Goal: Information Seeking & Learning: Learn about a topic

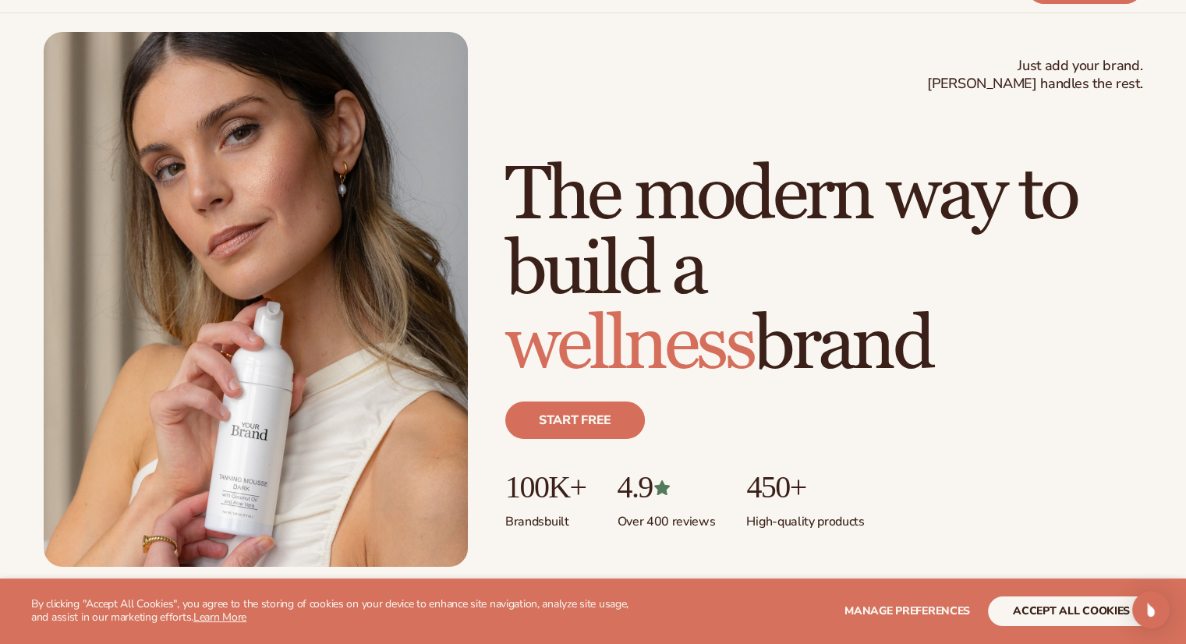
scroll to position [67, 0]
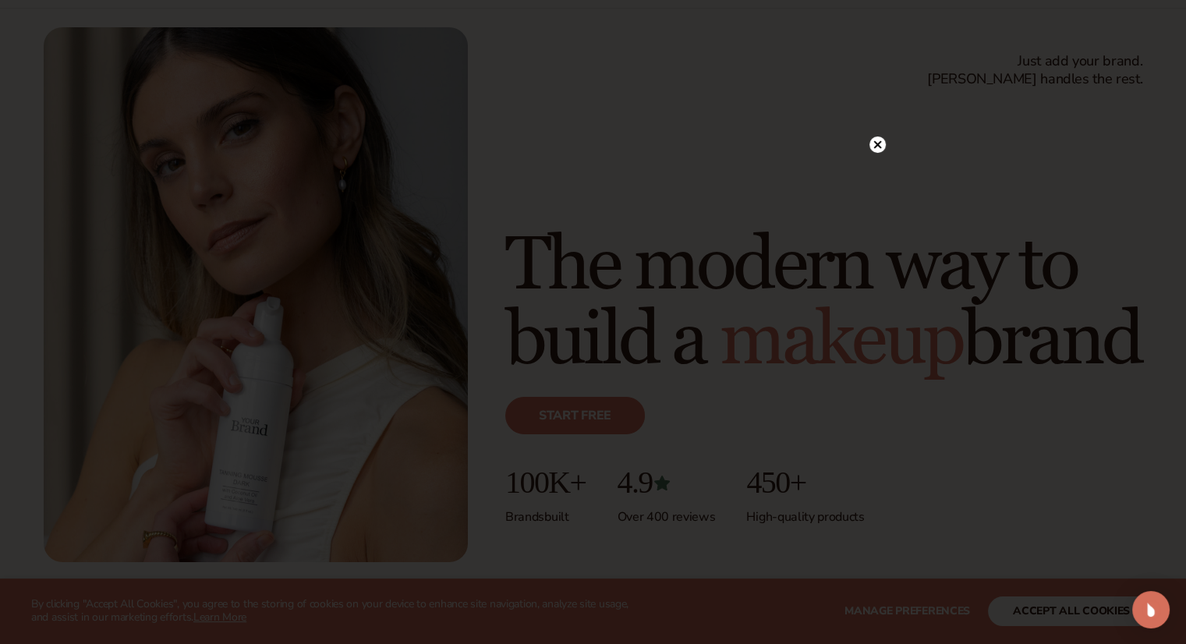
click at [872, 138] on circle at bounding box center [877, 144] width 16 height 16
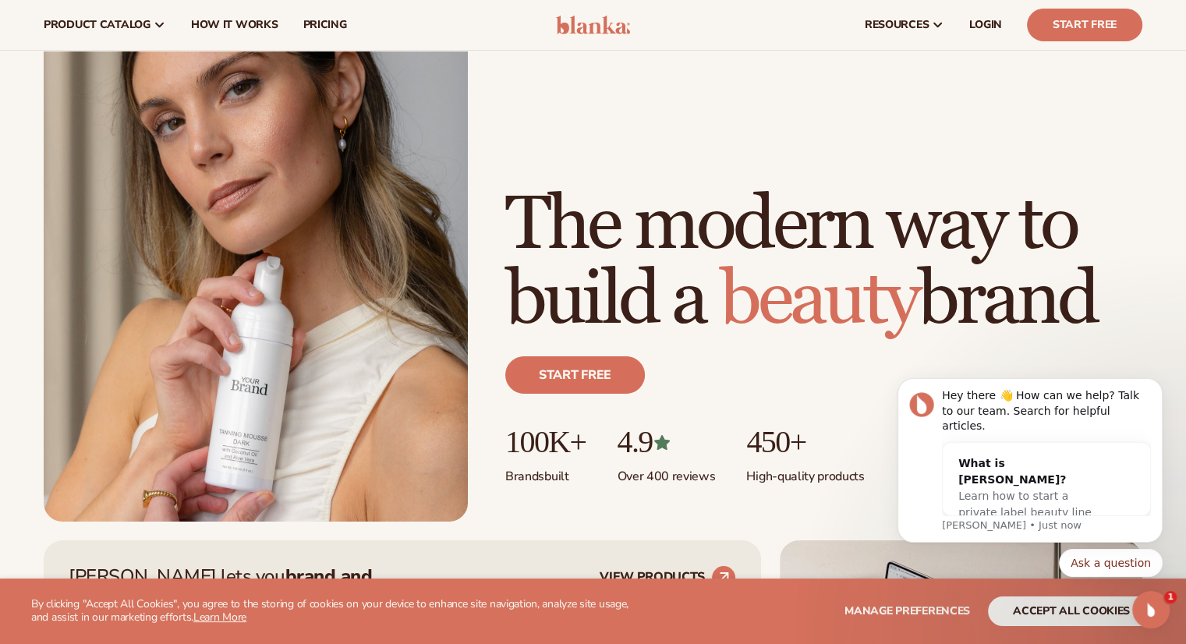
scroll to position [62, 0]
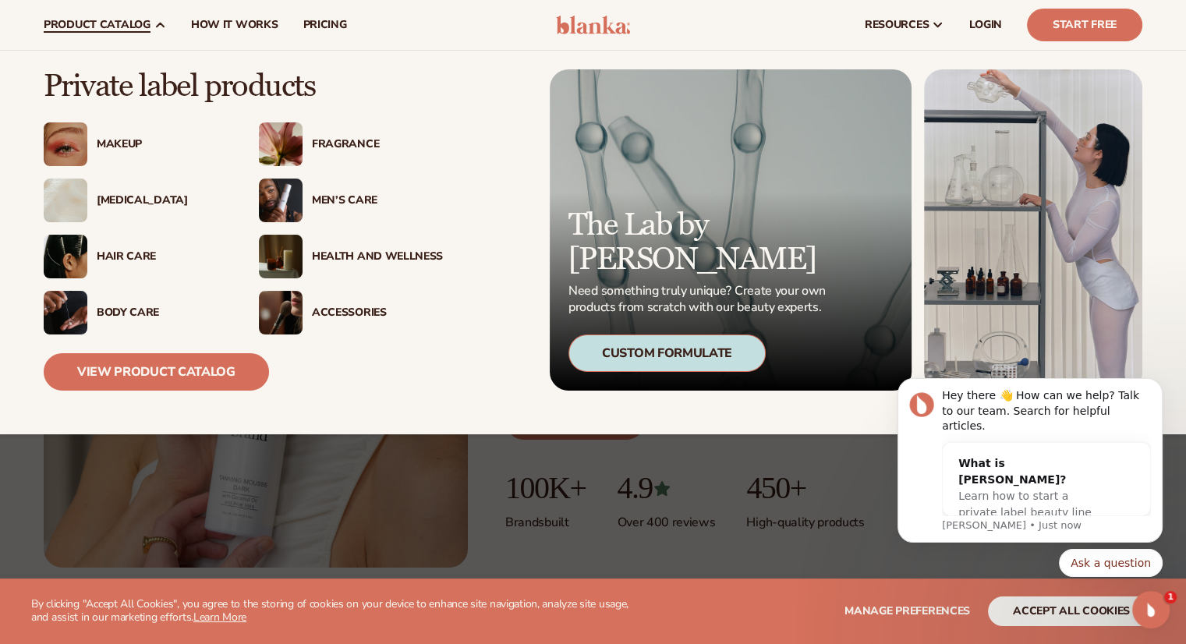
click at [147, 26] on span "product catalog" at bounding box center [97, 25] width 107 height 12
click at [128, 19] on span "product catalog" at bounding box center [97, 25] width 107 height 12
click at [120, 20] on span "product catalog" at bounding box center [97, 25] width 107 height 12
click at [118, 202] on div "[MEDICAL_DATA]" at bounding box center [162, 200] width 131 height 13
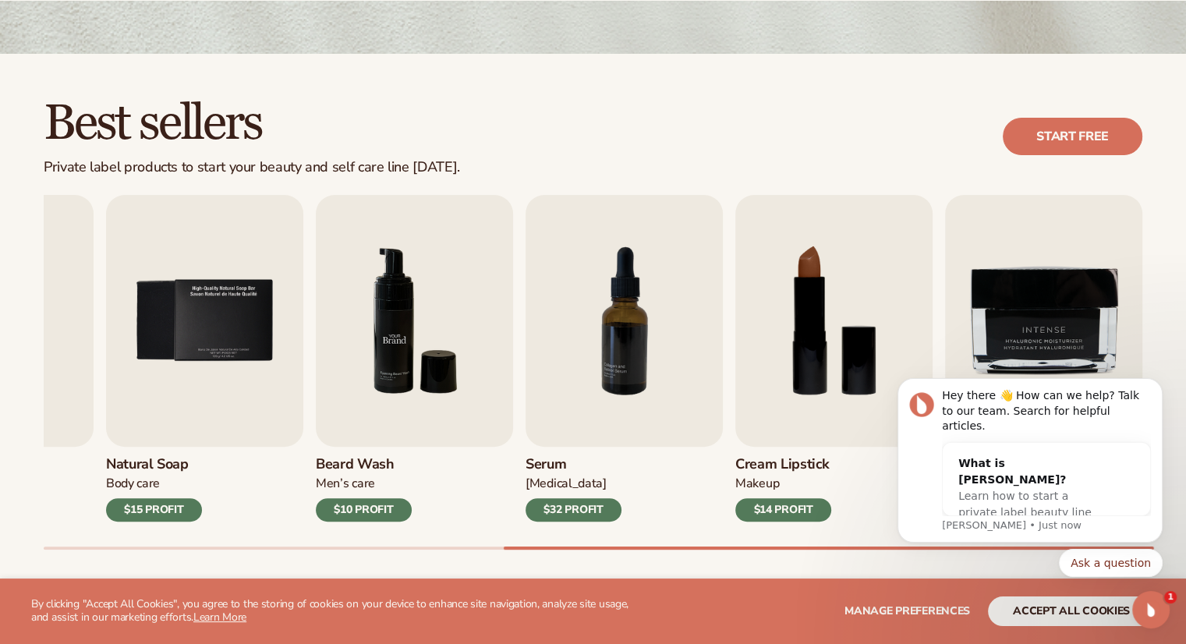
click at [454, 302] on img "6 / 9" at bounding box center [414, 321] width 197 height 252
click at [409, 320] on img "6 / 9" at bounding box center [414, 321] width 197 height 252
